Goal: Information Seeking & Learning: Learn about a topic

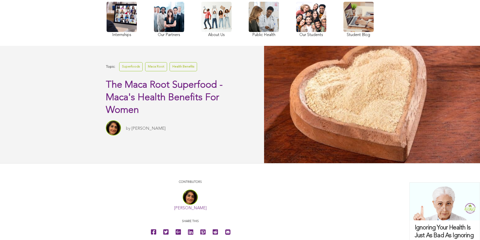
scroll to position [64, 0]
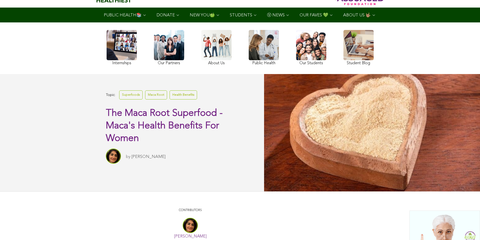
click at [201, 62] on link at bounding box center [216, 48] width 30 height 37
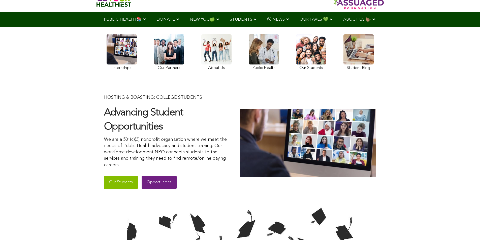
scroll to position [43, 0]
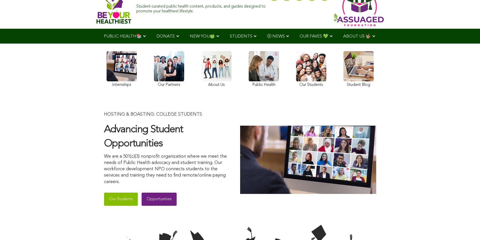
click at [201, 80] on link at bounding box center [216, 70] width 30 height 38
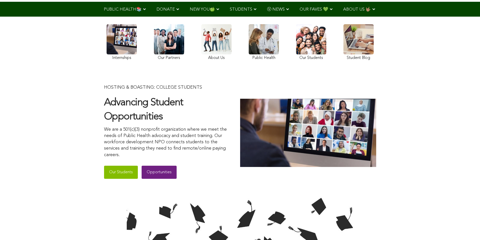
scroll to position [36, 0]
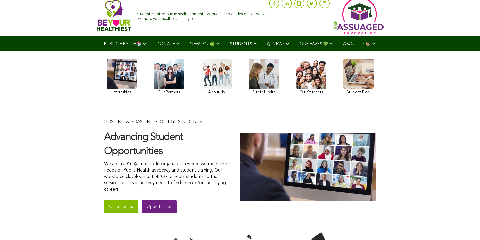
click at [201, 86] on link at bounding box center [216, 78] width 30 height 38
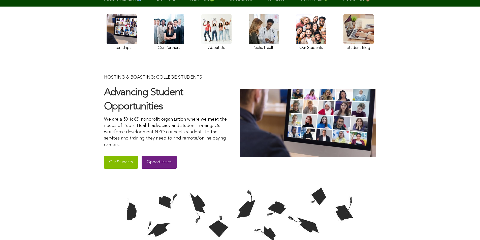
scroll to position [52, 0]
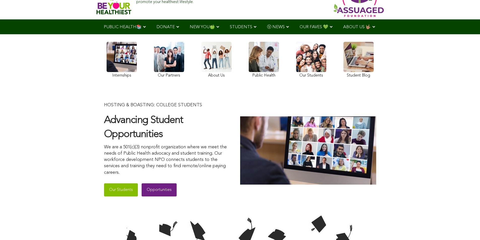
click at [201, 79] on link at bounding box center [216, 61] width 30 height 38
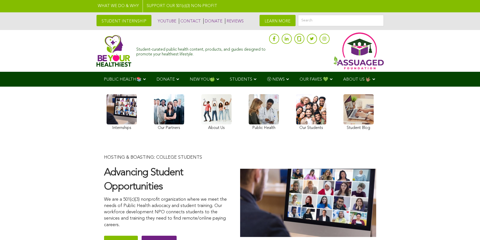
click at [93, 6] on link at bounding box center [240, 6] width 480 height 12
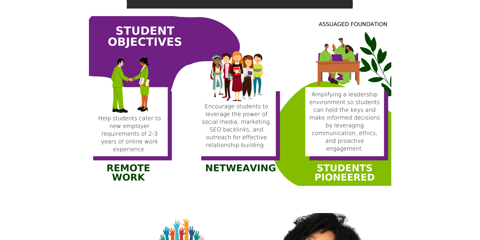
scroll to position [406, 0]
